Goal: Information Seeking & Learning: Learn about a topic

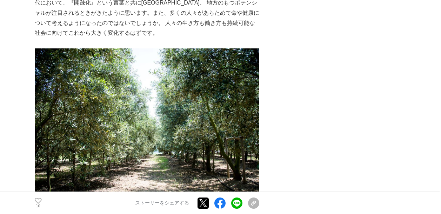
scroll to position [3405, 0]
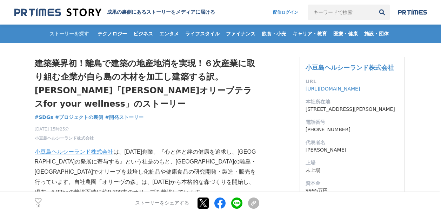
scroll to position [65, 0]
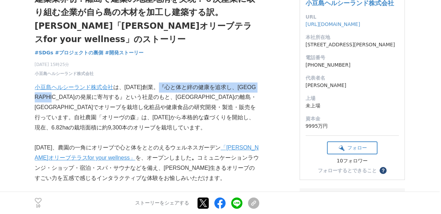
copy p "心と体と絆の健康を追求し、小豆島の発展に寄与する"
drag, startPoint x: 162, startPoint y: 86, endPoint x: 74, endPoint y: 96, distance: 88.4
click at [74, 96] on p "小豆島ヘルシーランド株式会社 は、1985年創業。『心と体と絆の健康を追求し、小豆島の発展に寄与する』という社是のもと、香川県の離島・小豆島でオリーブを栽培し…" at bounding box center [147, 107] width 225 height 51
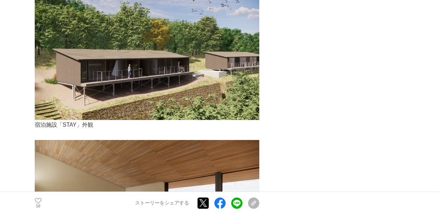
scroll to position [3742, 0]
